Goal: Information Seeking & Learning: Understand process/instructions

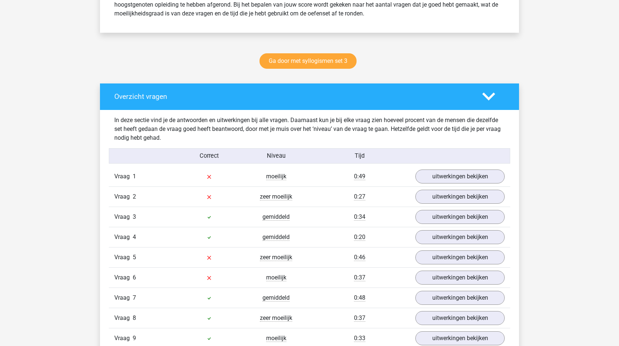
scroll to position [349, 0]
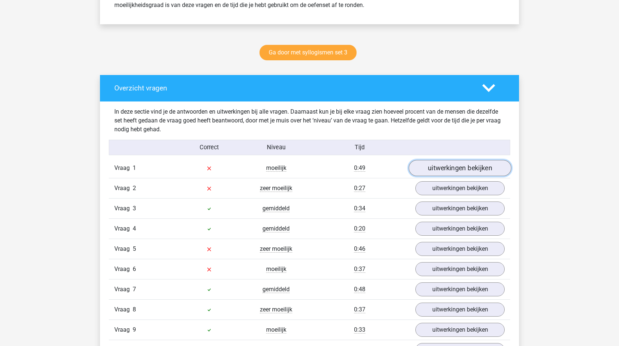
click at [450, 167] on link "uitwerkingen bekijken" at bounding box center [460, 168] width 103 height 16
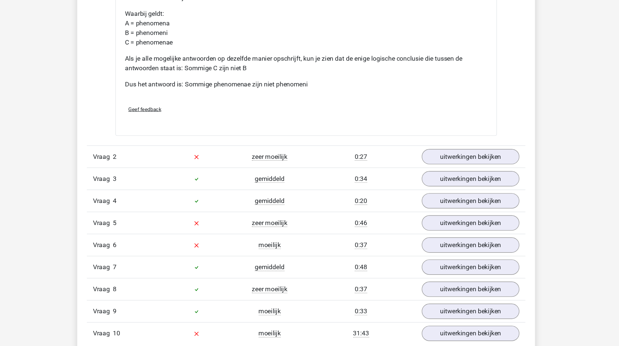
scroll to position [677, 0]
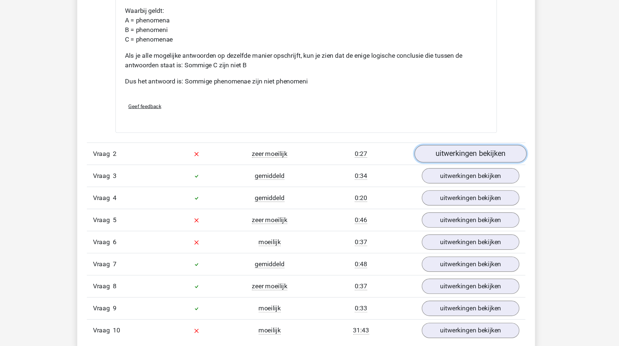
click at [456, 171] on link "uitwerkingen bekijken" at bounding box center [460, 170] width 103 height 16
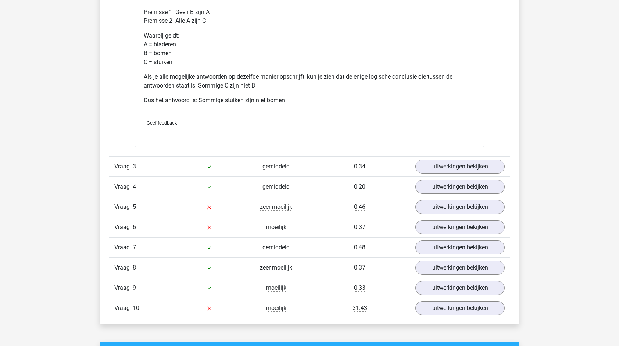
scroll to position [1025, 0]
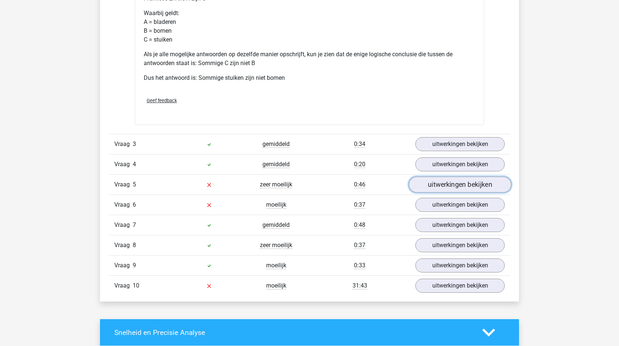
click at [443, 185] on link "uitwerkingen bekijken" at bounding box center [460, 185] width 103 height 16
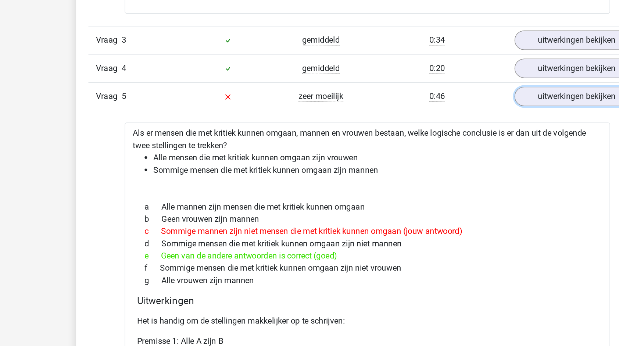
scroll to position [1056, 0]
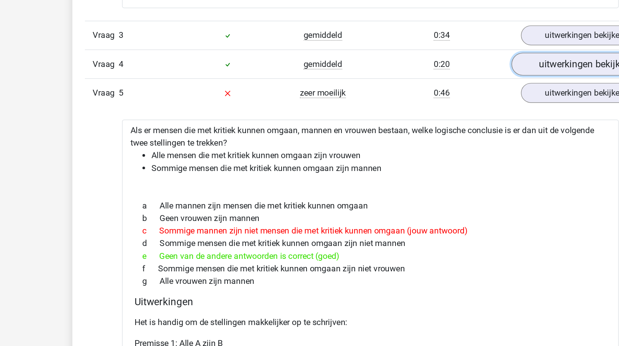
click at [444, 132] on link "uitwerkingen bekijken" at bounding box center [460, 133] width 103 height 16
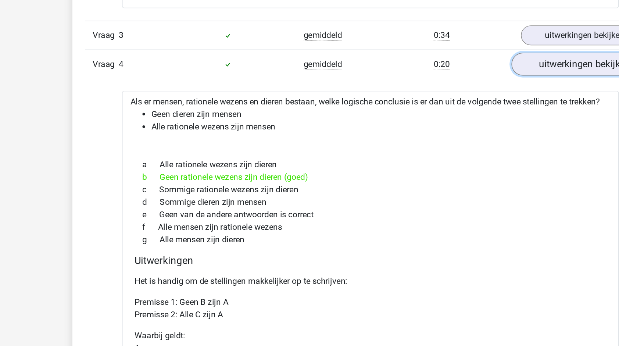
click at [436, 134] on link "uitwerkingen bekijken" at bounding box center [460, 133] width 103 height 16
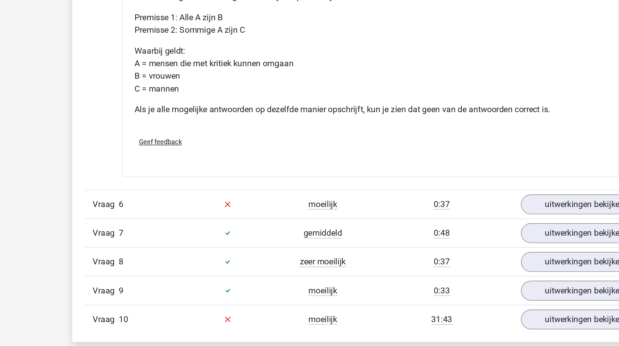
scroll to position [1329, 0]
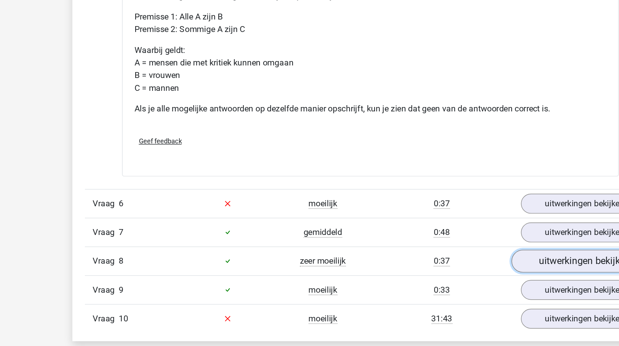
click at [427, 229] on link "uitwerkingen bekijken" at bounding box center [460, 228] width 103 height 16
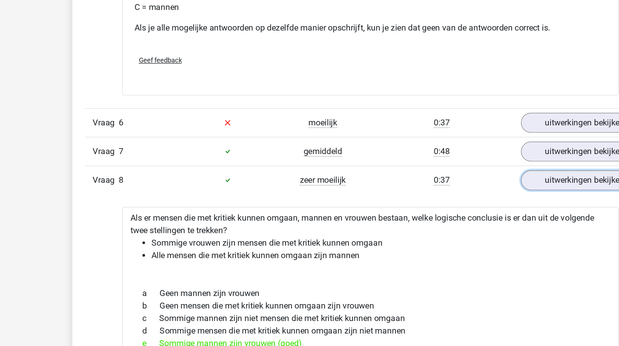
scroll to position [1339, 0]
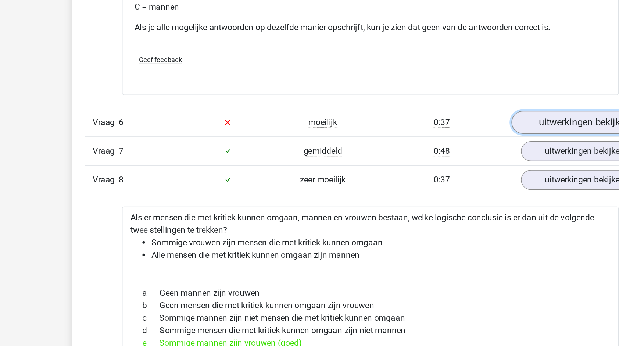
click at [449, 177] on link "uitwerkingen bekijken" at bounding box center [460, 178] width 103 height 16
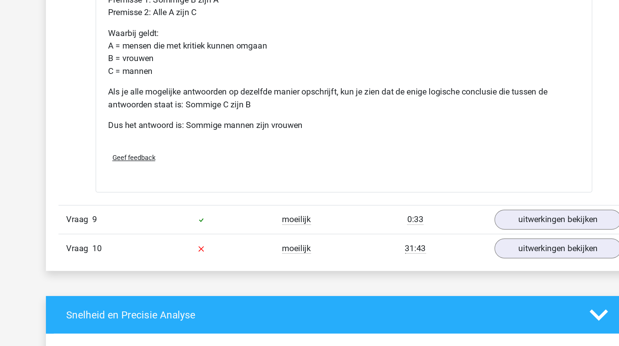
scroll to position [1945, 0]
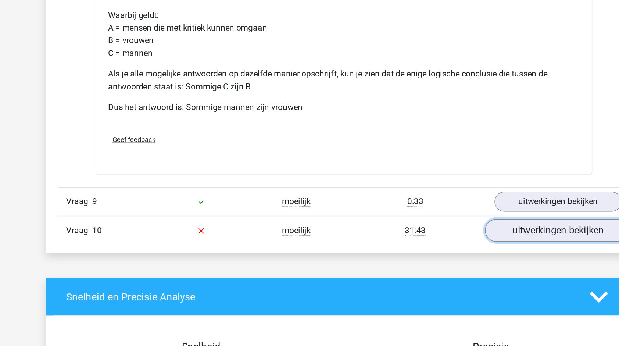
click at [455, 258] on link "uitwerkingen bekijken" at bounding box center [460, 264] width 103 height 16
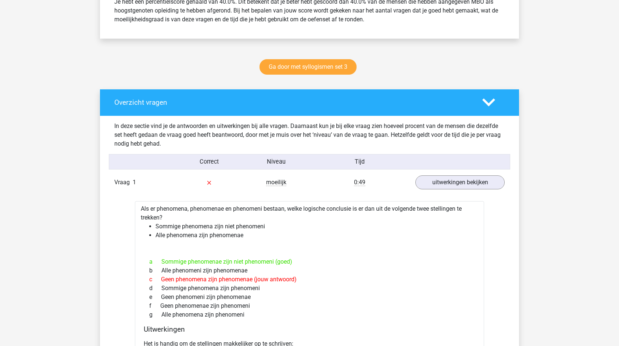
scroll to position [337, 0]
